Goal: Navigation & Orientation: Find specific page/section

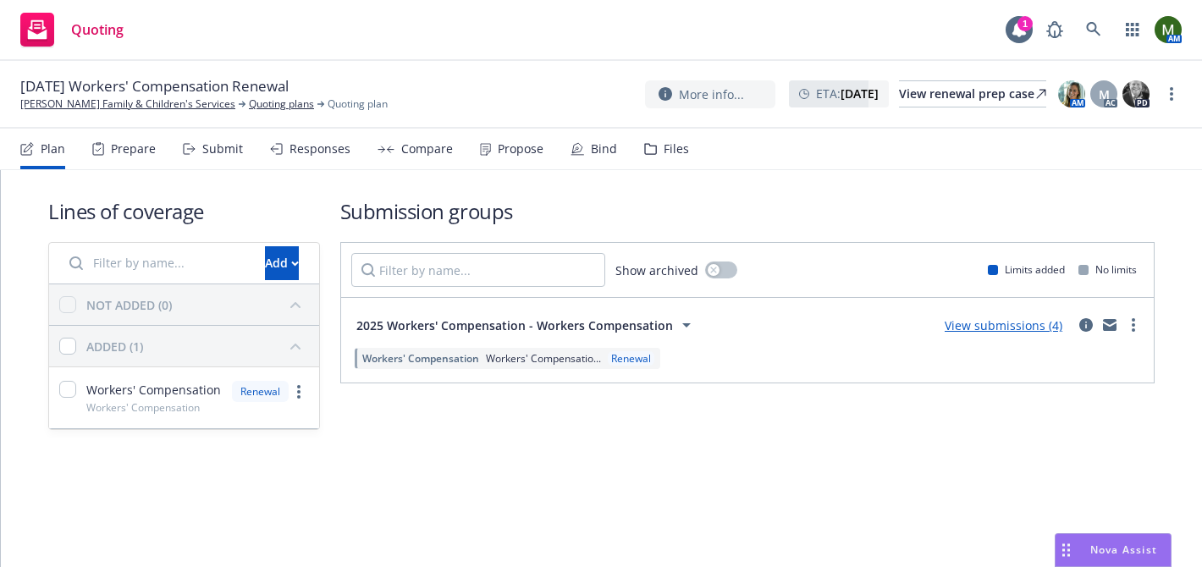
click at [141, 142] on div "Prepare" at bounding box center [133, 149] width 45 height 14
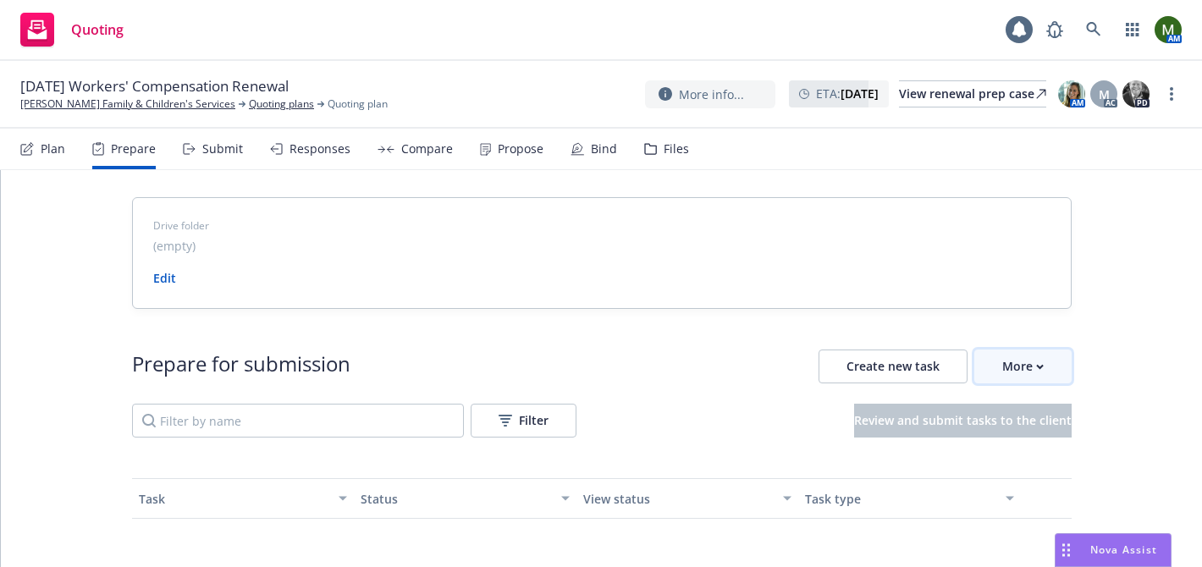
click at [1018, 362] on div "More" at bounding box center [1022, 366] width 41 height 32
click at [1041, 434] on link "Go to Indio account" at bounding box center [1095, 444] width 241 height 34
